Goal: Task Accomplishment & Management: Use online tool/utility

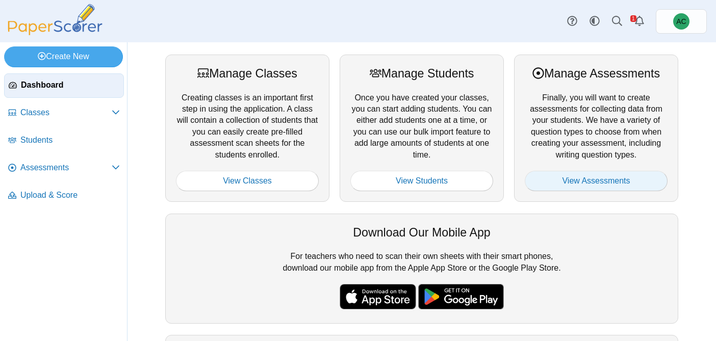
click at [589, 177] on link "View Assessments" at bounding box center [596, 181] width 143 height 20
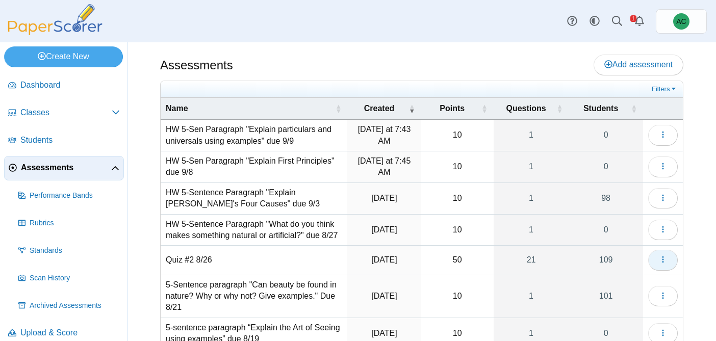
click at [669, 266] on button "button" at bounding box center [663, 260] width 30 height 20
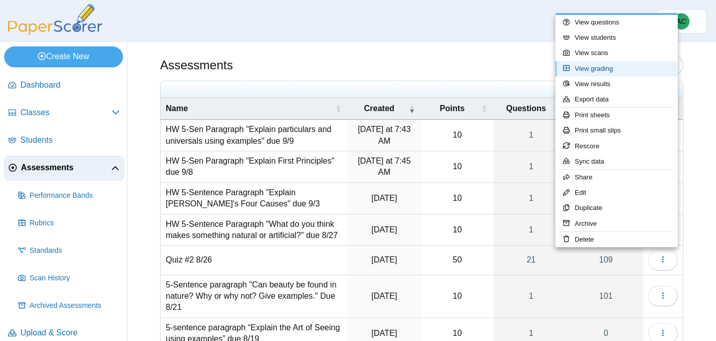
click at [596, 72] on link "View grading" at bounding box center [616, 68] width 122 height 15
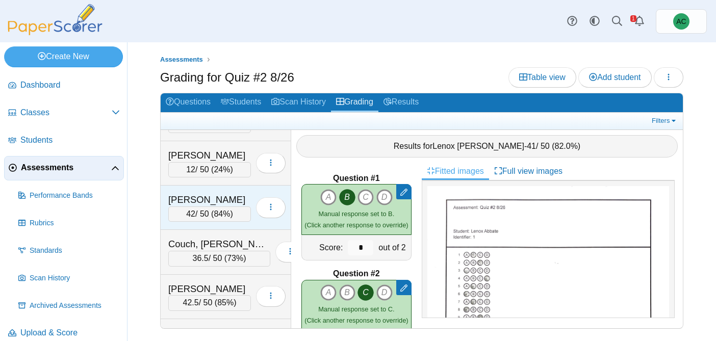
scroll to position [957, 0]
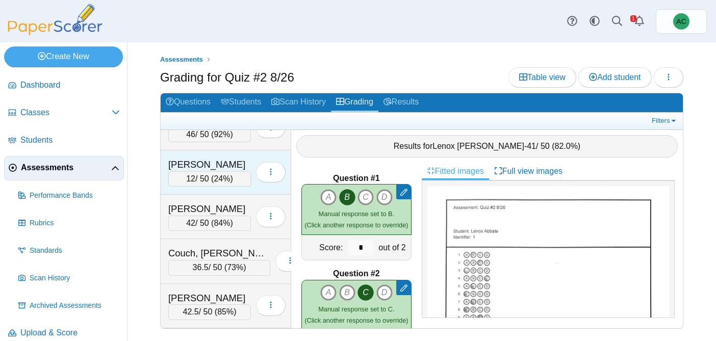
click at [213, 167] on div "Chandler, Audrey" at bounding box center [209, 164] width 83 height 13
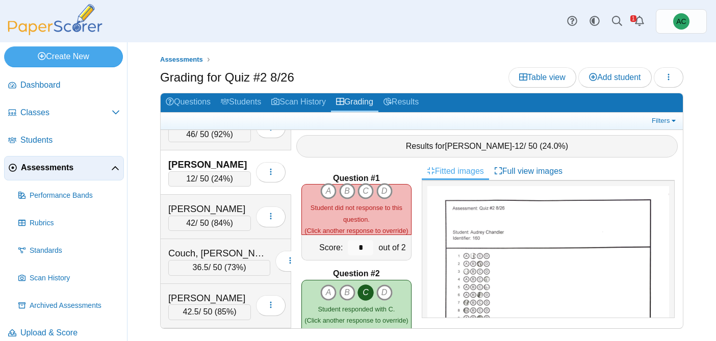
scroll to position [61, 0]
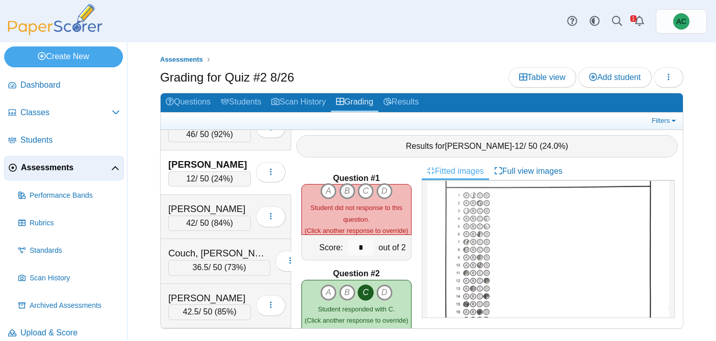
click at [346, 193] on icon "B" at bounding box center [347, 191] width 16 height 16
type input "*"
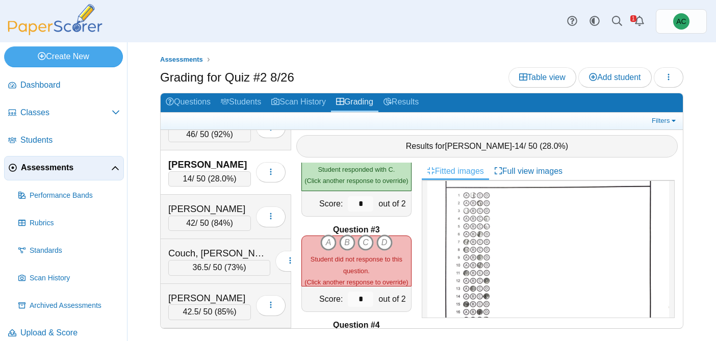
scroll to position [141, 0]
click at [332, 239] on icon "A" at bounding box center [328, 241] width 16 height 16
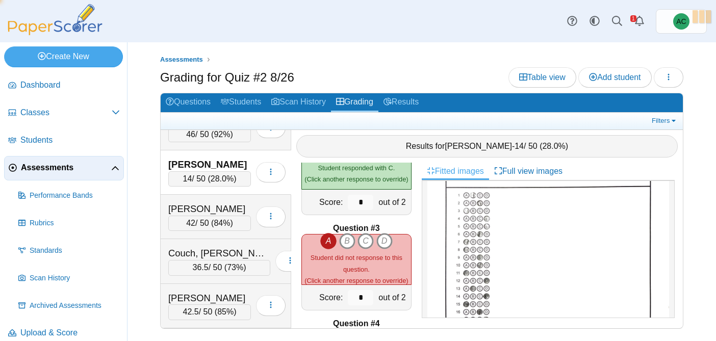
type input "*"
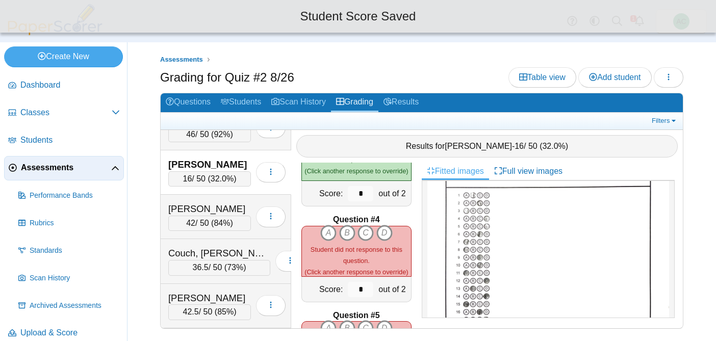
scroll to position [246, 0]
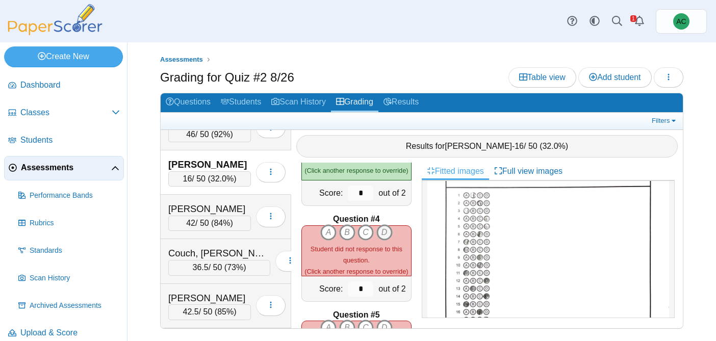
click at [389, 229] on icon "D" at bounding box center [384, 232] width 16 height 16
type input "*"
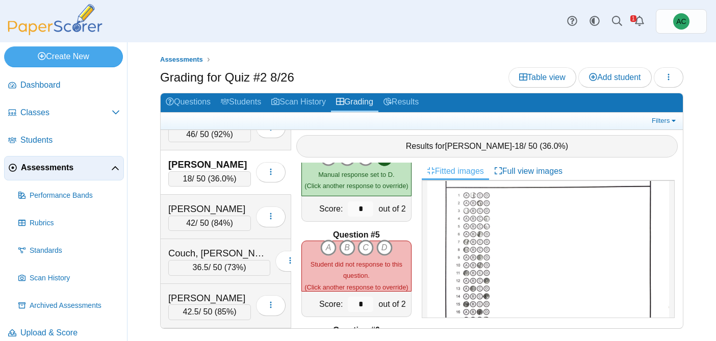
scroll to position [333, 0]
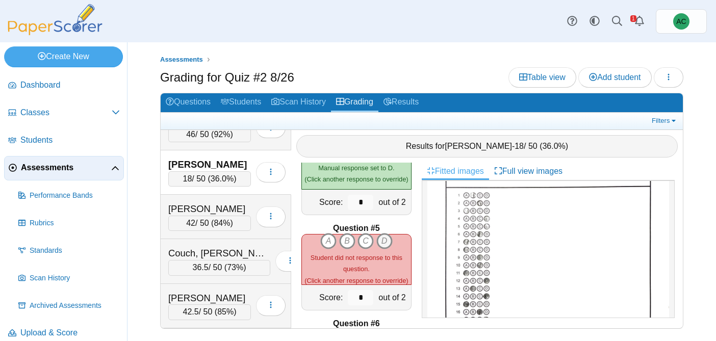
click at [386, 242] on icon "D" at bounding box center [384, 241] width 16 height 16
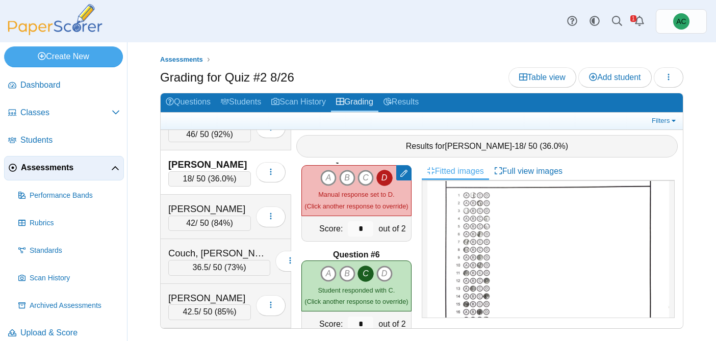
scroll to position [405, 0]
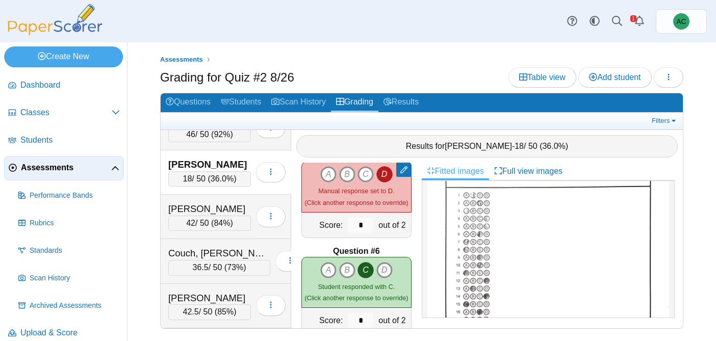
click at [386, 268] on icon "D" at bounding box center [384, 270] width 16 height 16
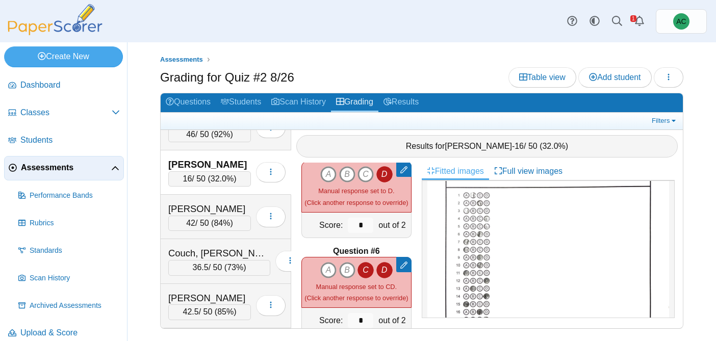
click at [386, 268] on icon "D" at bounding box center [384, 270] width 16 height 16
type input "*"
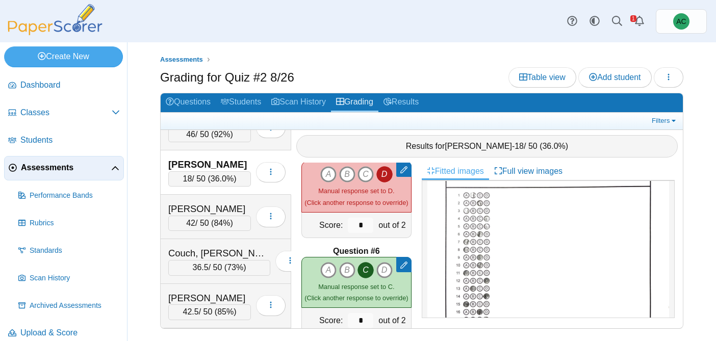
scroll to position [0, 0]
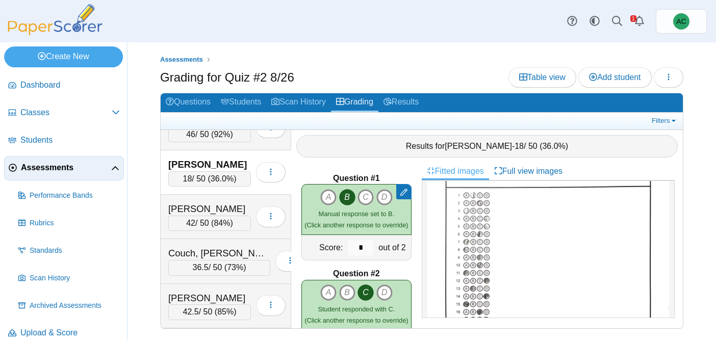
click at [345, 193] on icon "B" at bounding box center [347, 197] width 16 height 16
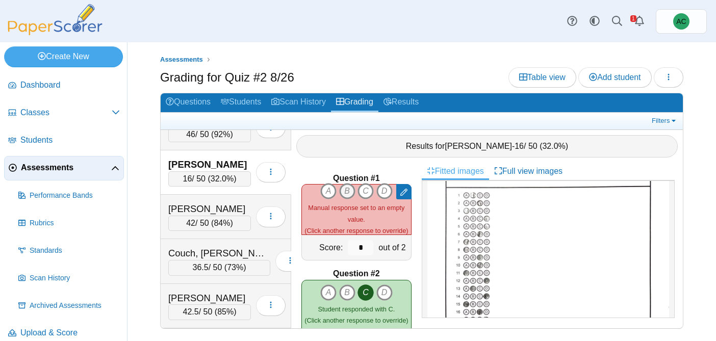
click at [345, 189] on icon "B" at bounding box center [347, 191] width 16 height 16
type input "*"
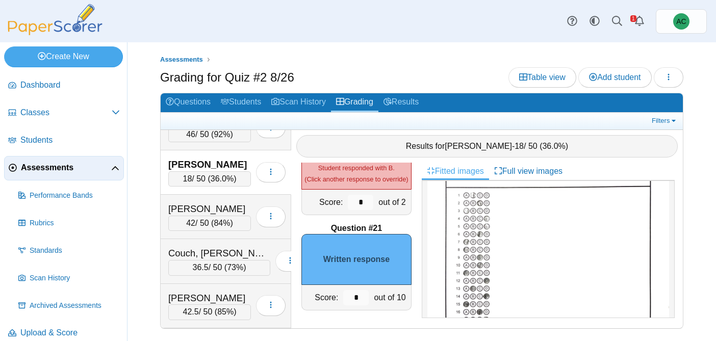
scroll to position [513, 0]
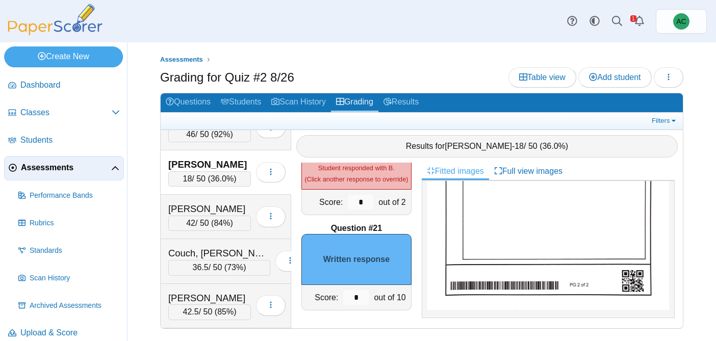
click at [534, 235] on img at bounding box center [548, 154] width 242 height 312
click at [363, 296] on input "*" at bounding box center [356, 297] width 26 height 15
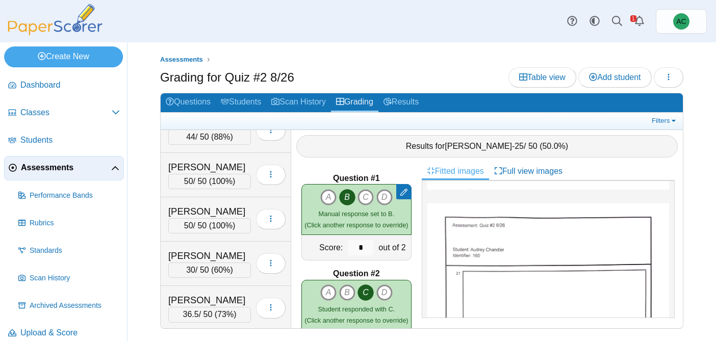
scroll to position [0, 0]
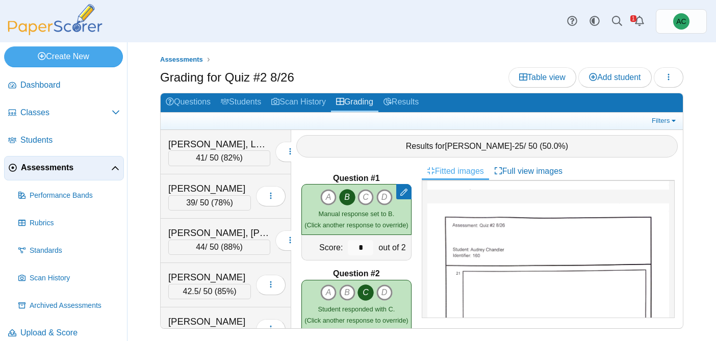
type input "*"
